Goal: Task Accomplishment & Management: Complete application form

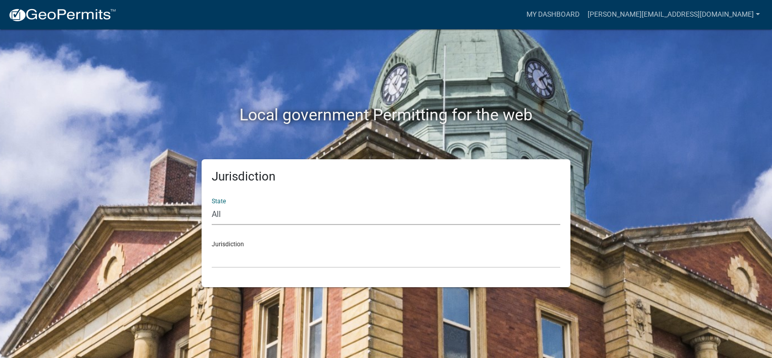
click at [300, 213] on select "All [US_STATE] [US_STATE] [US_STATE] [US_STATE] [US_STATE] [US_STATE] [US_STATE…" at bounding box center [386, 214] width 348 height 21
select select "[US_STATE]"
click at [212, 204] on select "All [US_STATE] [US_STATE] [US_STATE] [US_STATE] [US_STATE] [US_STATE] [US_STATE…" at bounding box center [386, 214] width 348 height 21
click at [248, 259] on select "City of [GEOGRAPHIC_DATA], [US_STATE] City of [GEOGRAPHIC_DATA], [US_STATE] Cit…" at bounding box center [386, 257] width 348 height 21
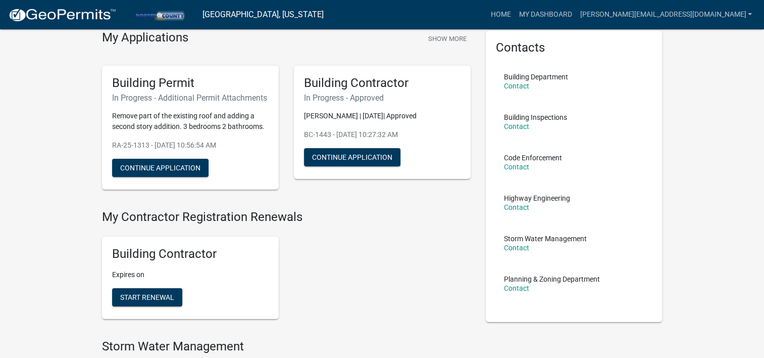
scroll to position [67, 0]
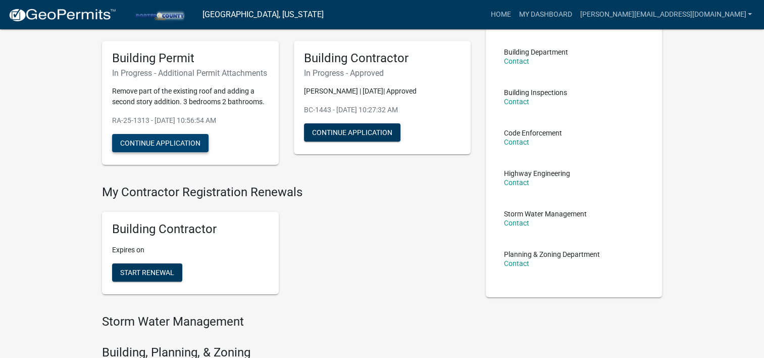
click at [171, 149] on button "Continue Application" at bounding box center [160, 143] width 96 height 18
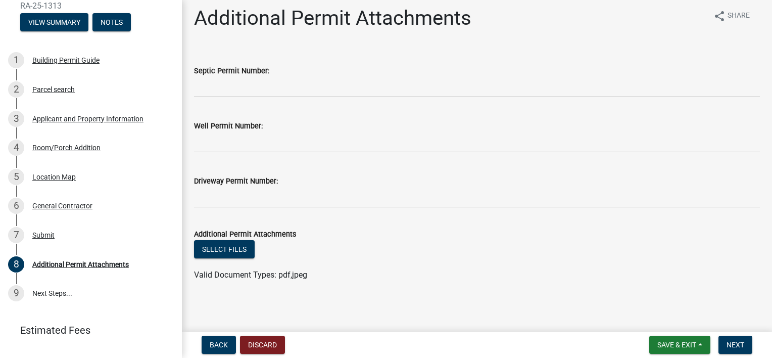
scroll to position [8, 0]
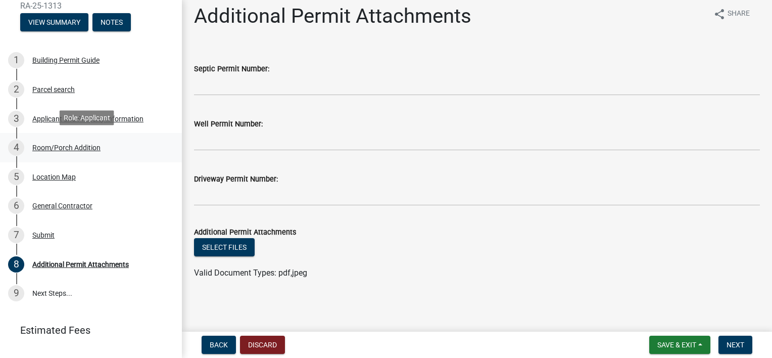
click at [71, 145] on div "Room/Porch Addition" at bounding box center [66, 147] width 68 height 7
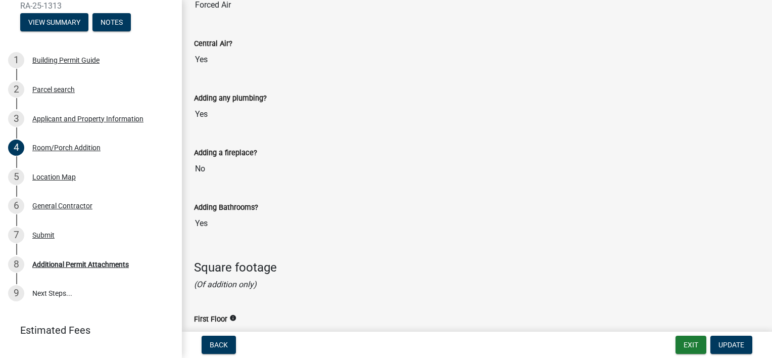
scroll to position [1144, 0]
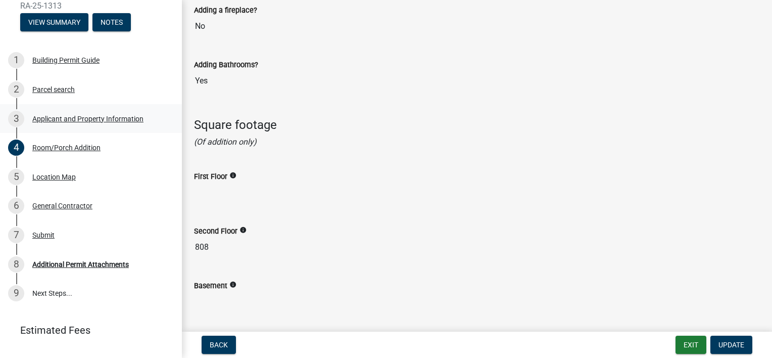
click at [58, 118] on div "Applicant and Property Information" at bounding box center [87, 118] width 111 height 7
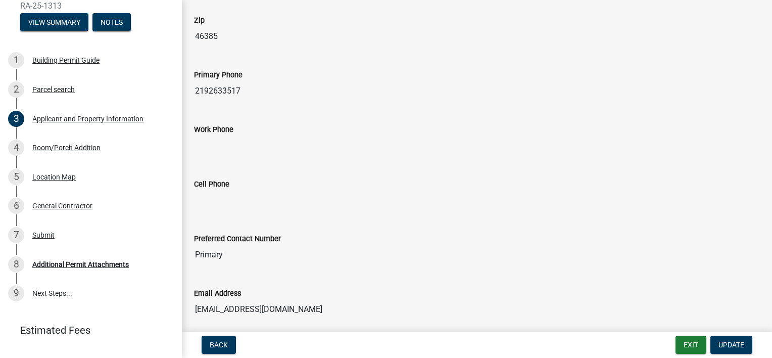
scroll to position [1341, 0]
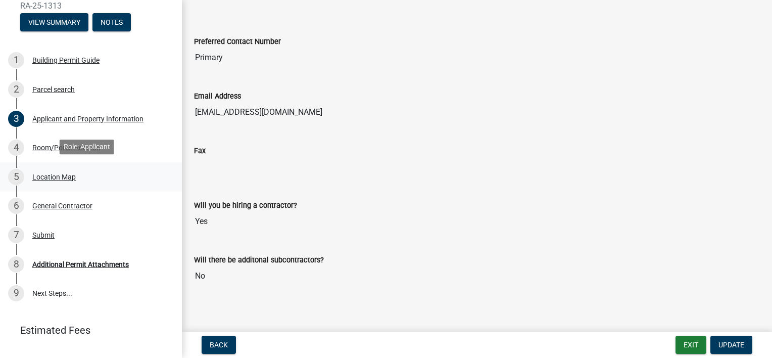
click at [48, 178] on div "Location Map" at bounding box center [53, 176] width 43 height 7
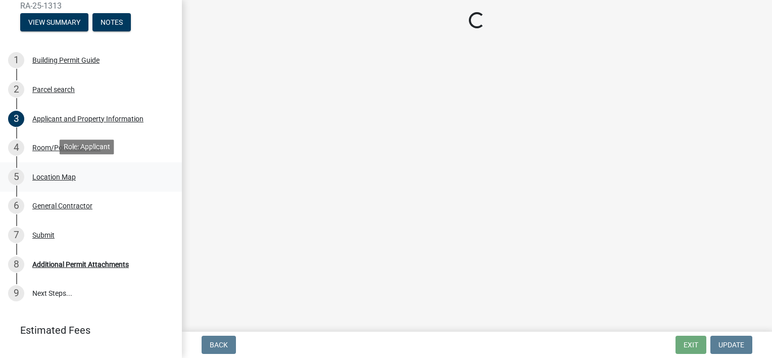
scroll to position [0, 0]
click at [55, 230] on div "7 Submit" at bounding box center [87, 235] width 158 height 16
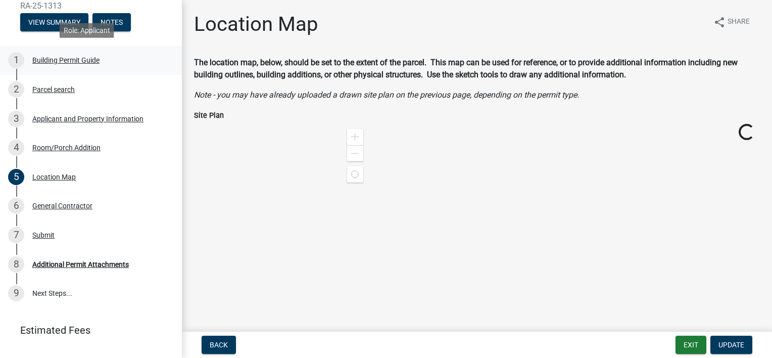
click at [91, 62] on div "Building Permit Guide" at bounding box center [65, 60] width 67 height 7
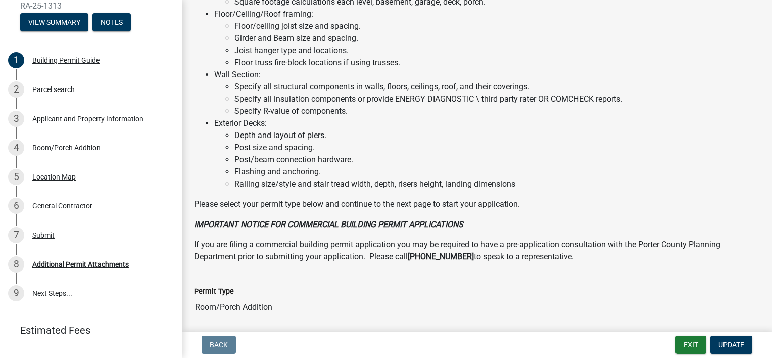
scroll to position [648, 0]
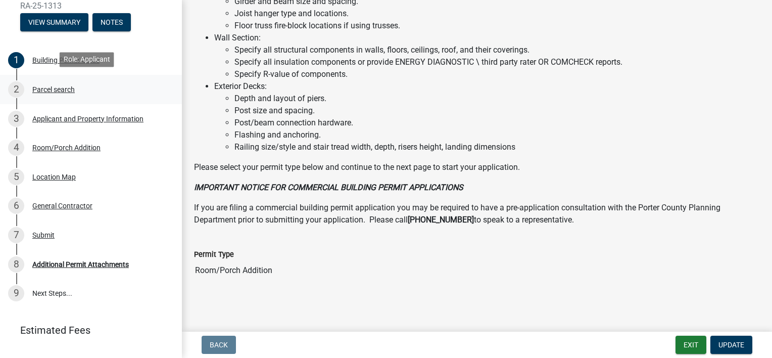
click at [49, 95] on link "2 Parcel search" at bounding box center [91, 89] width 182 height 29
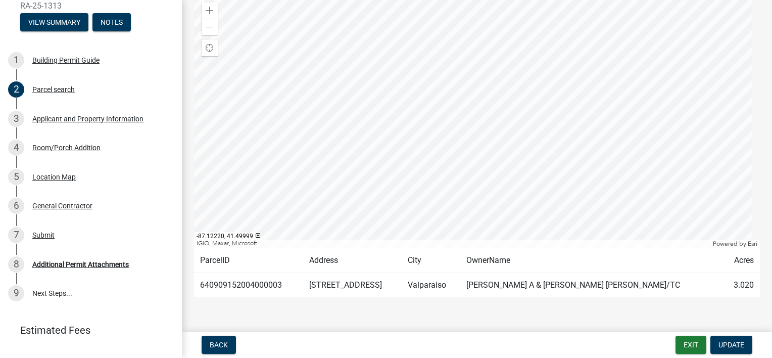
scroll to position [99, 0]
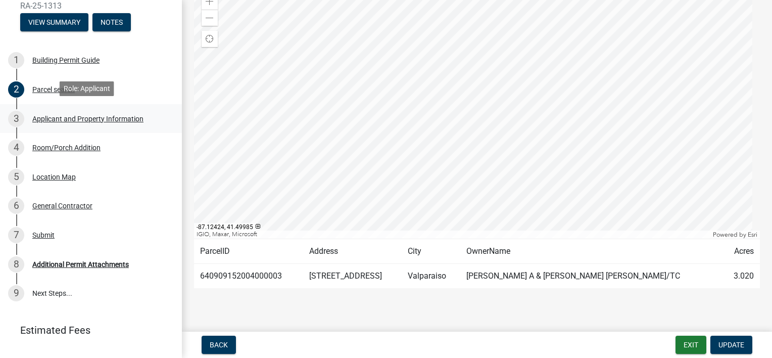
click at [87, 117] on div "Applicant and Property Information" at bounding box center [87, 118] width 111 height 7
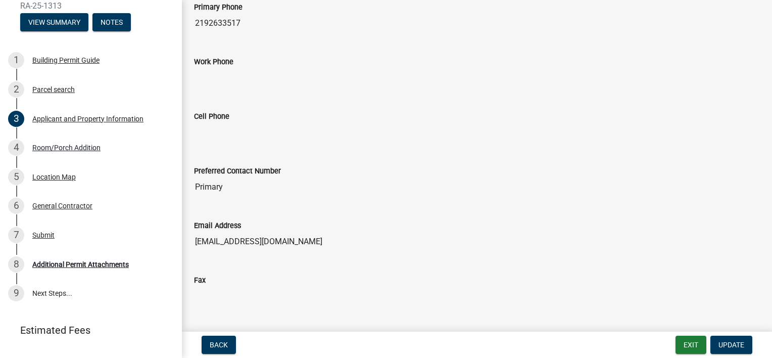
scroll to position [1341, 0]
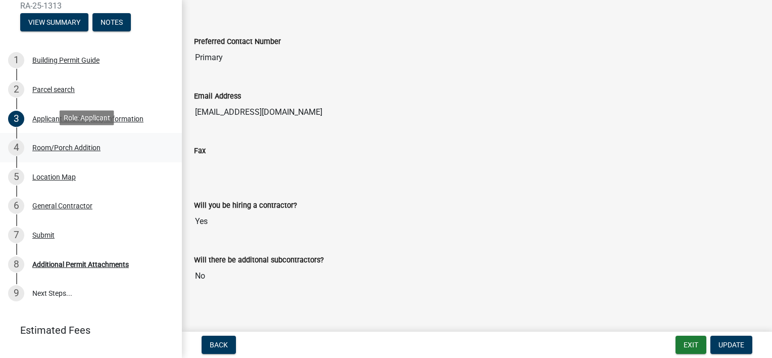
click at [58, 146] on div "Room/Porch Addition" at bounding box center [66, 147] width 68 height 7
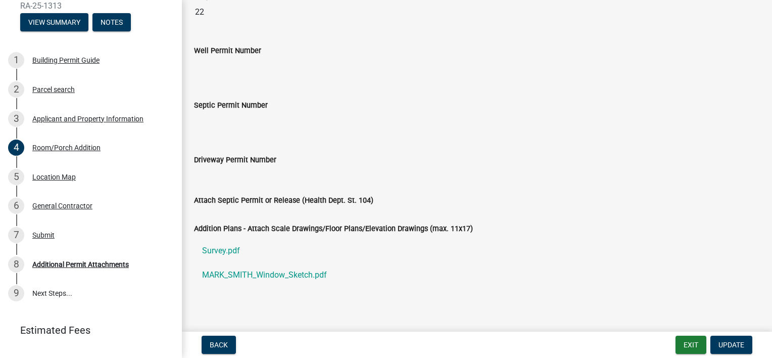
scroll to position [1765, 0]
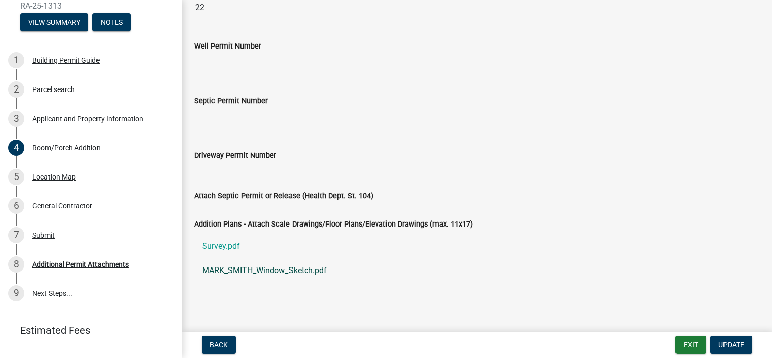
click at [227, 263] on link "MARK_SMITH_Window_Sketch.pdf" at bounding box center [477, 270] width 566 height 24
